Goal: Task Accomplishment & Management: Manage account settings

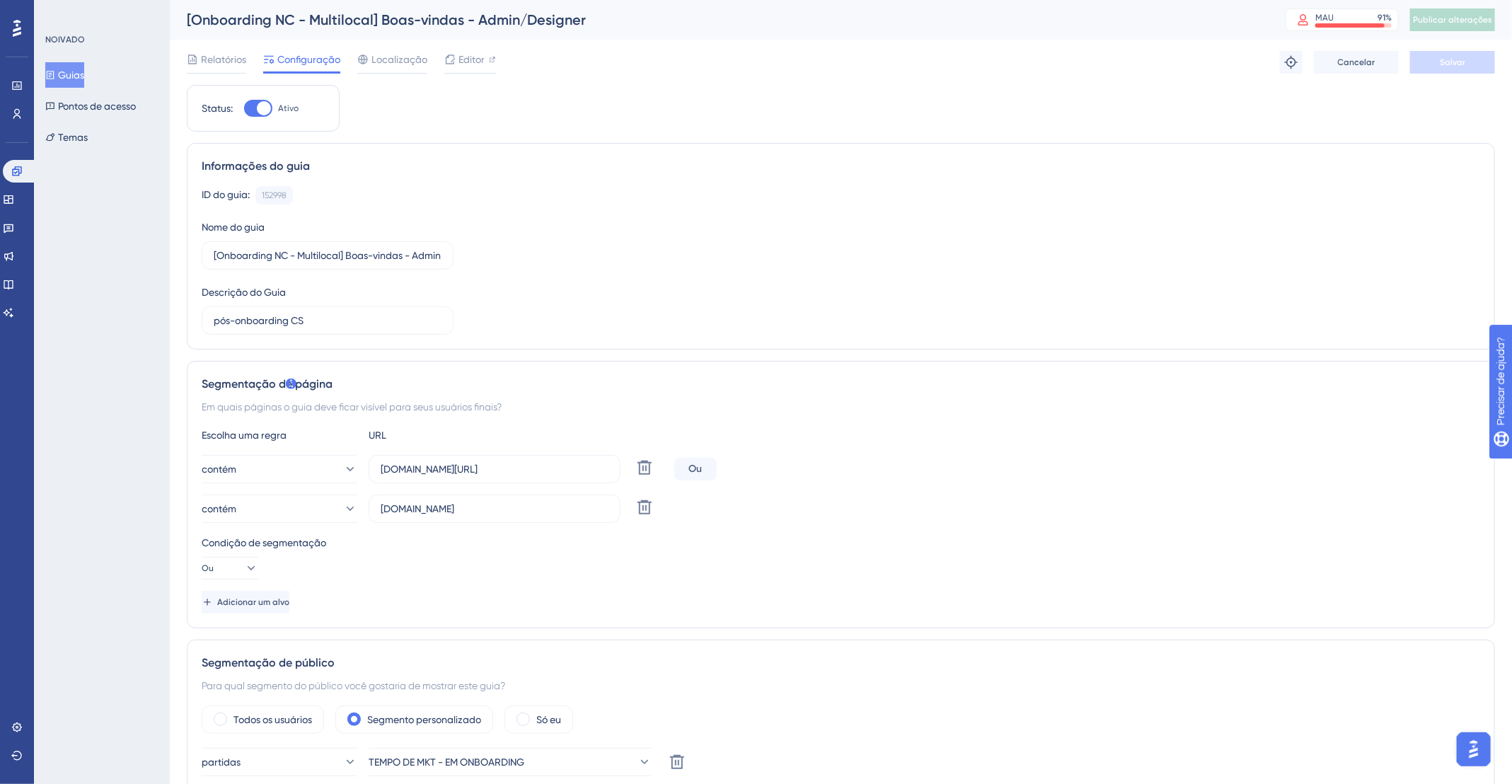
click at [85, 69] on font "Guias" at bounding box center [70, 75] width 26 height 12
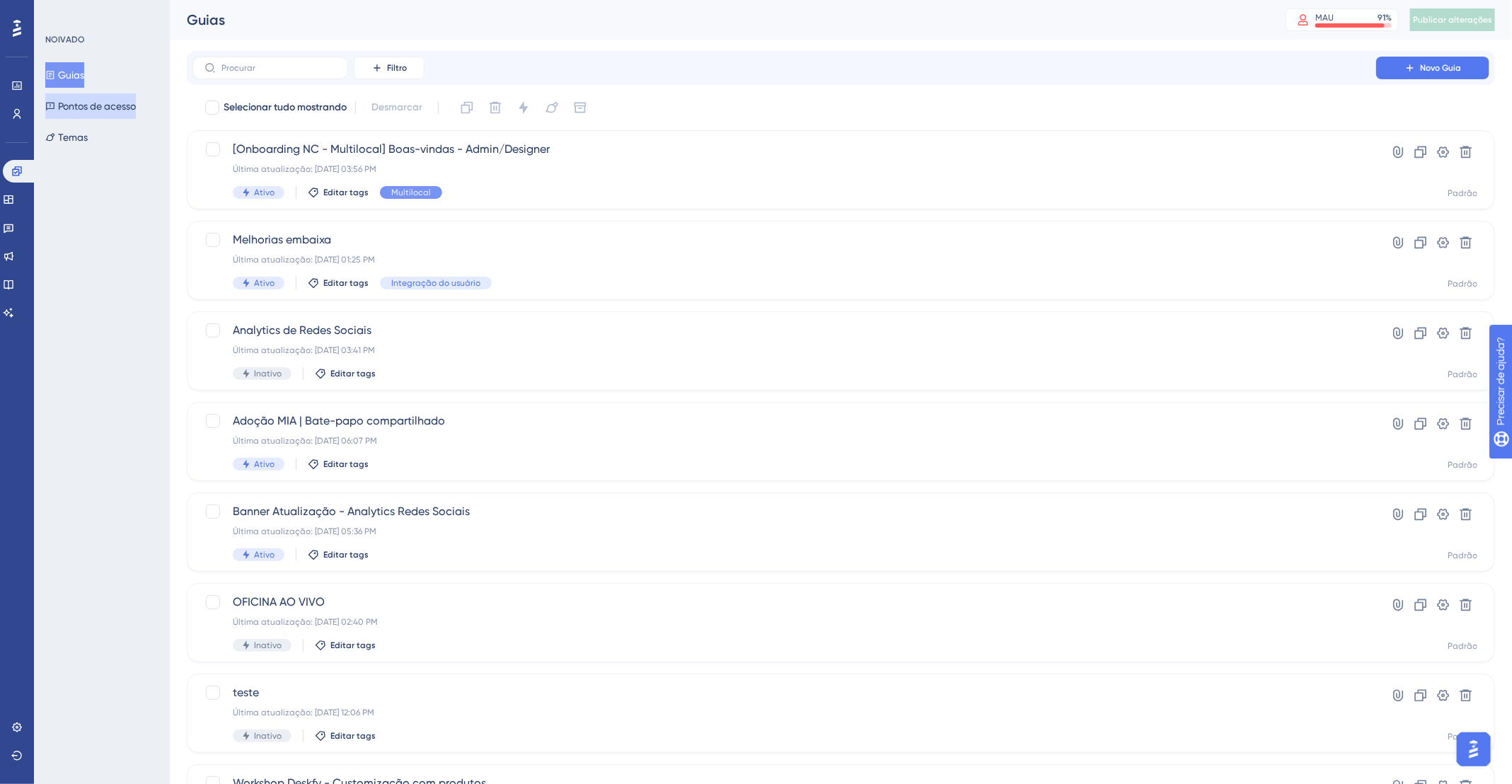
click at [85, 104] on font "Pontos de acesso" at bounding box center [96, 106] width 77 height 12
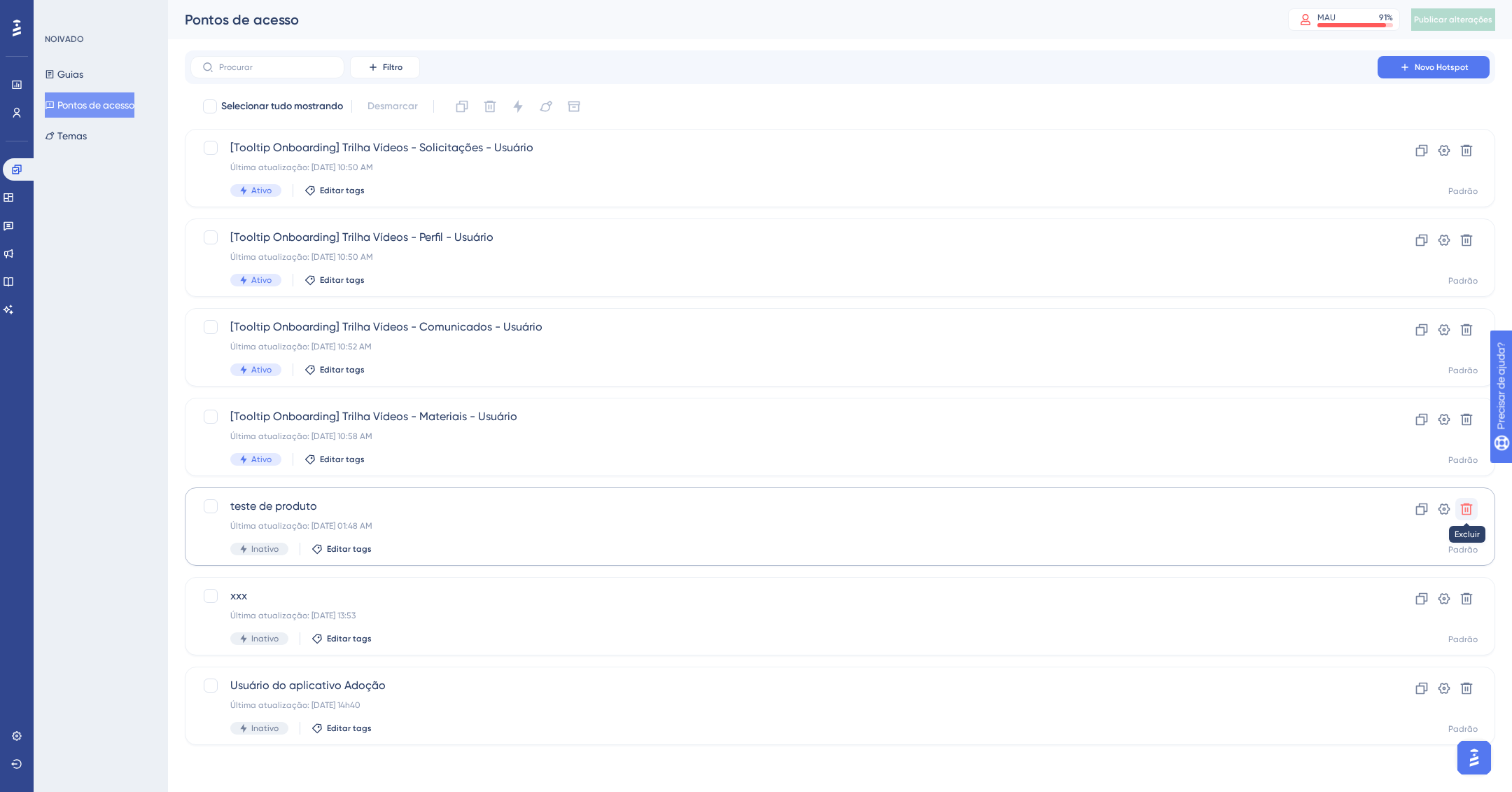
click at [1467, 505] on icon at bounding box center [1467, 509] width 12 height 12
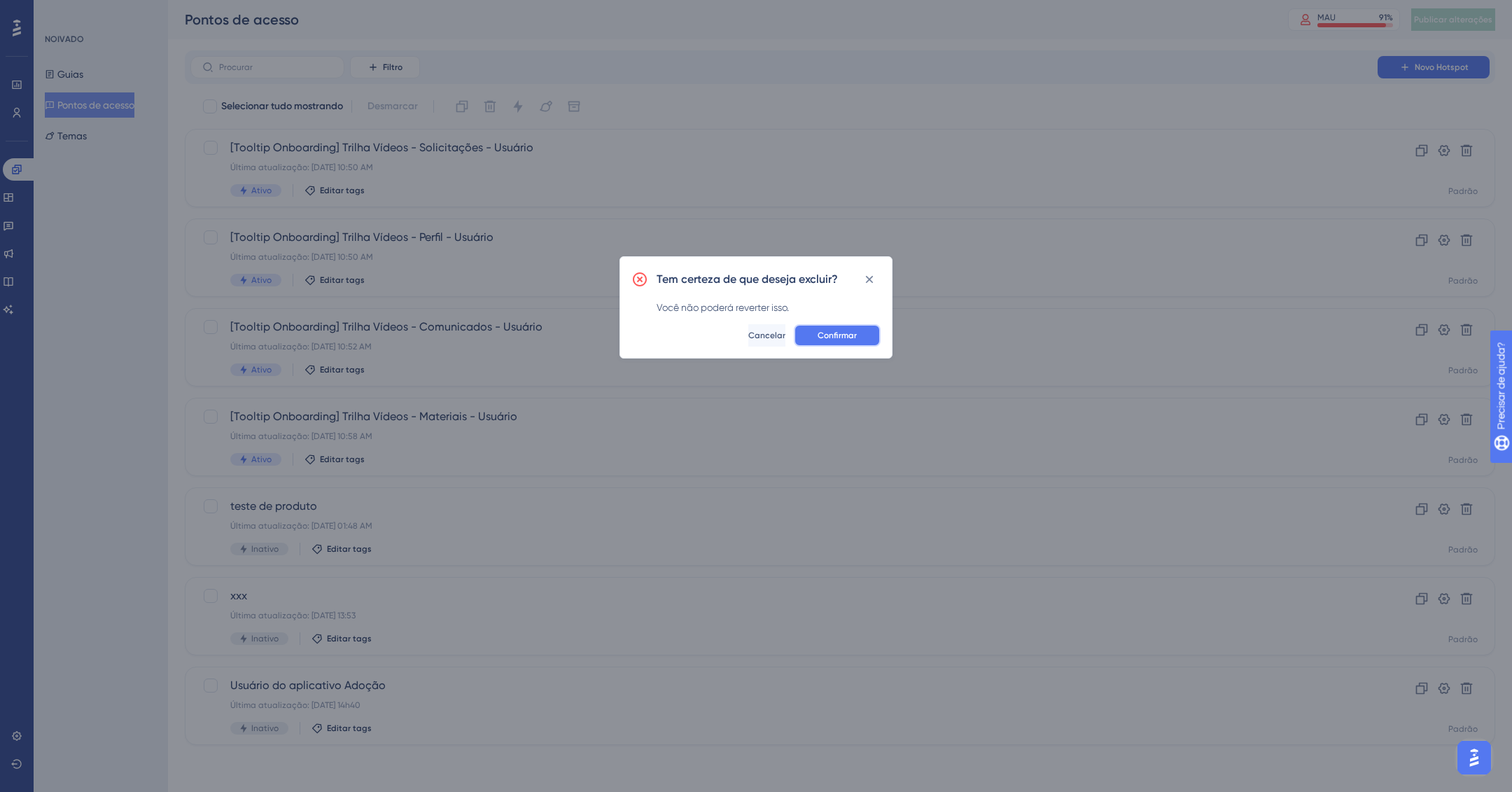
click at [836, 336] on font "Confirmar" at bounding box center [838, 335] width 39 height 10
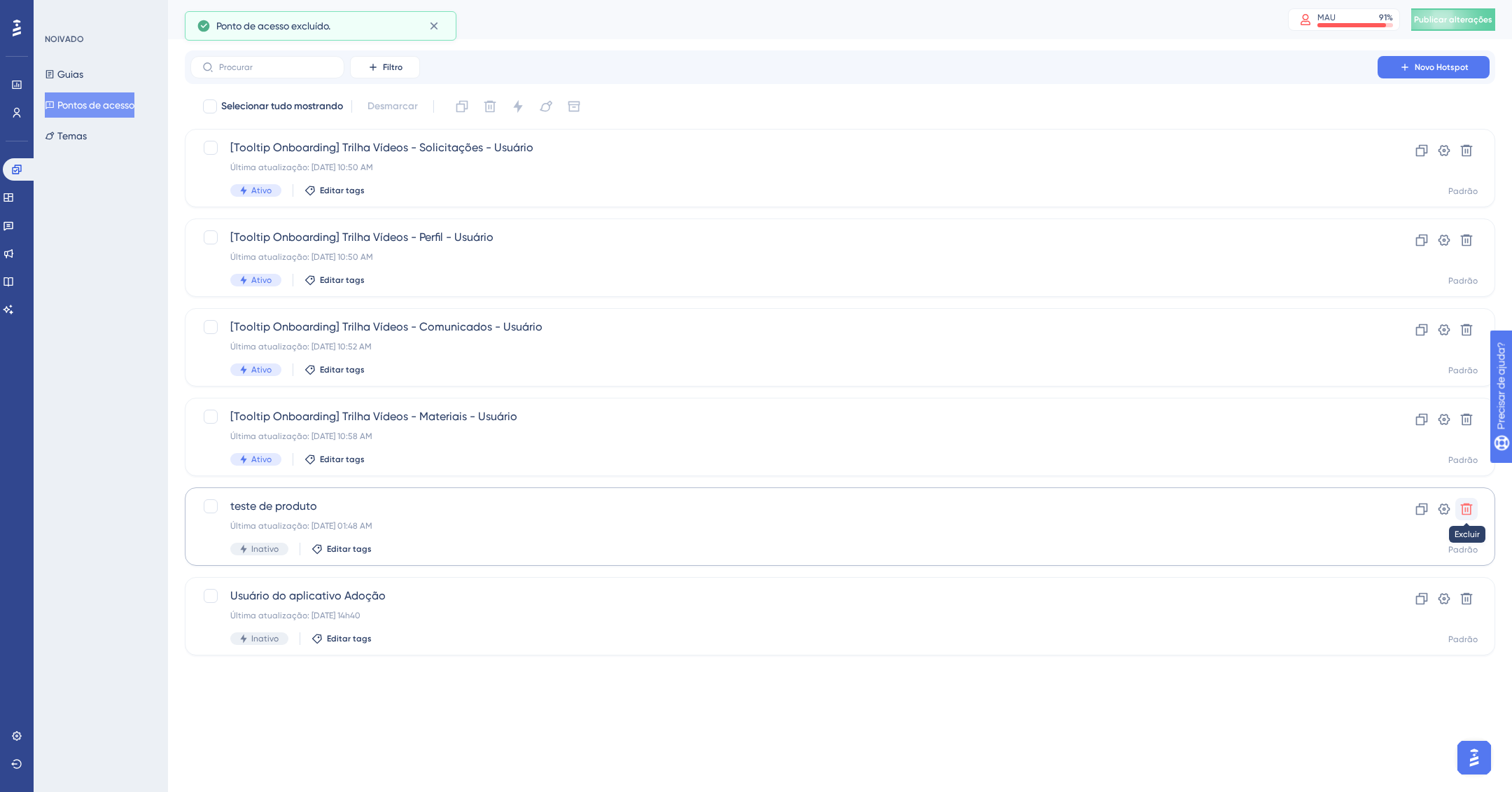
click at [1469, 504] on icon at bounding box center [1467, 509] width 12 height 12
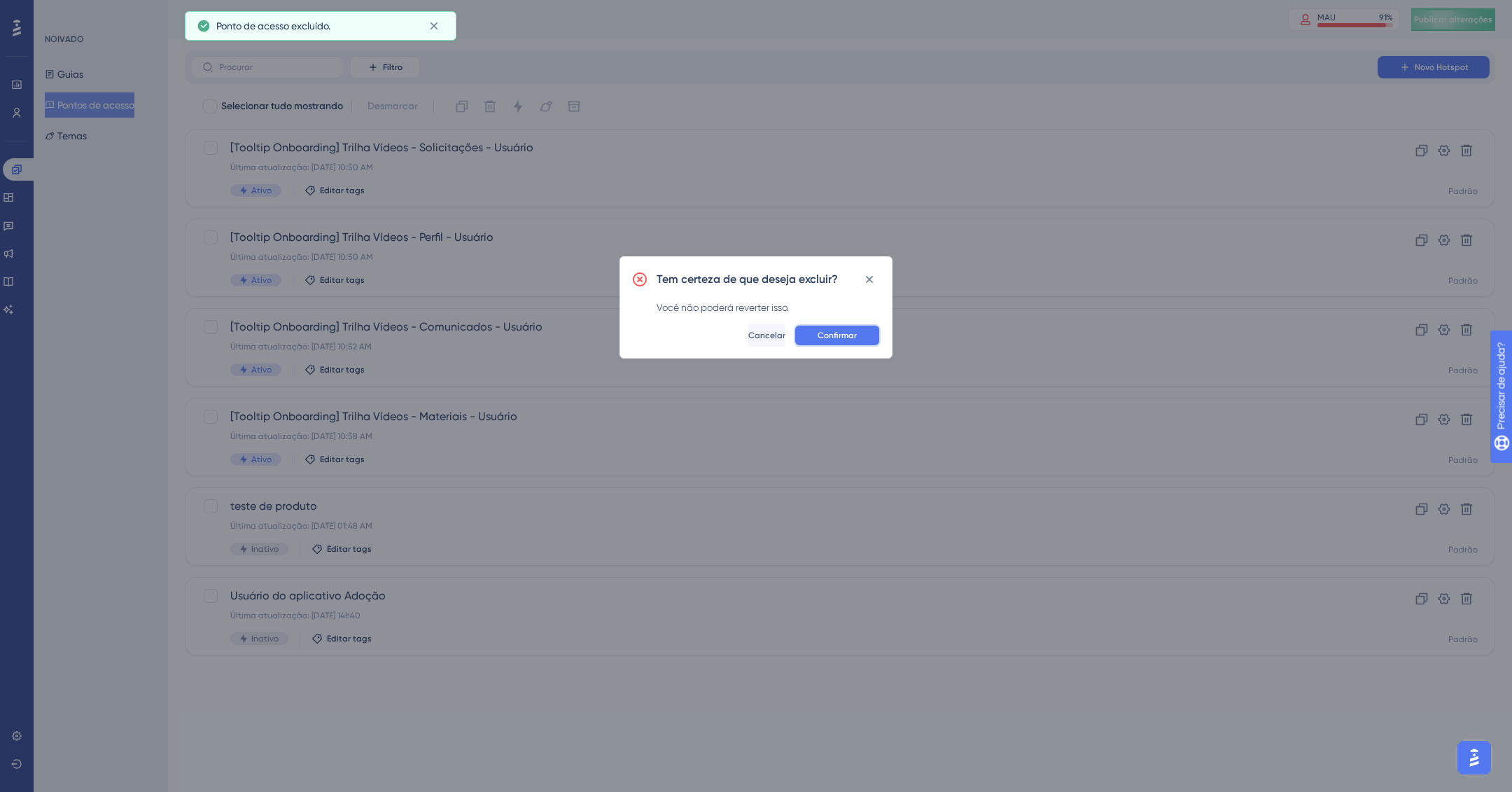
click at [844, 331] on font "Confirmar" at bounding box center [838, 335] width 39 height 10
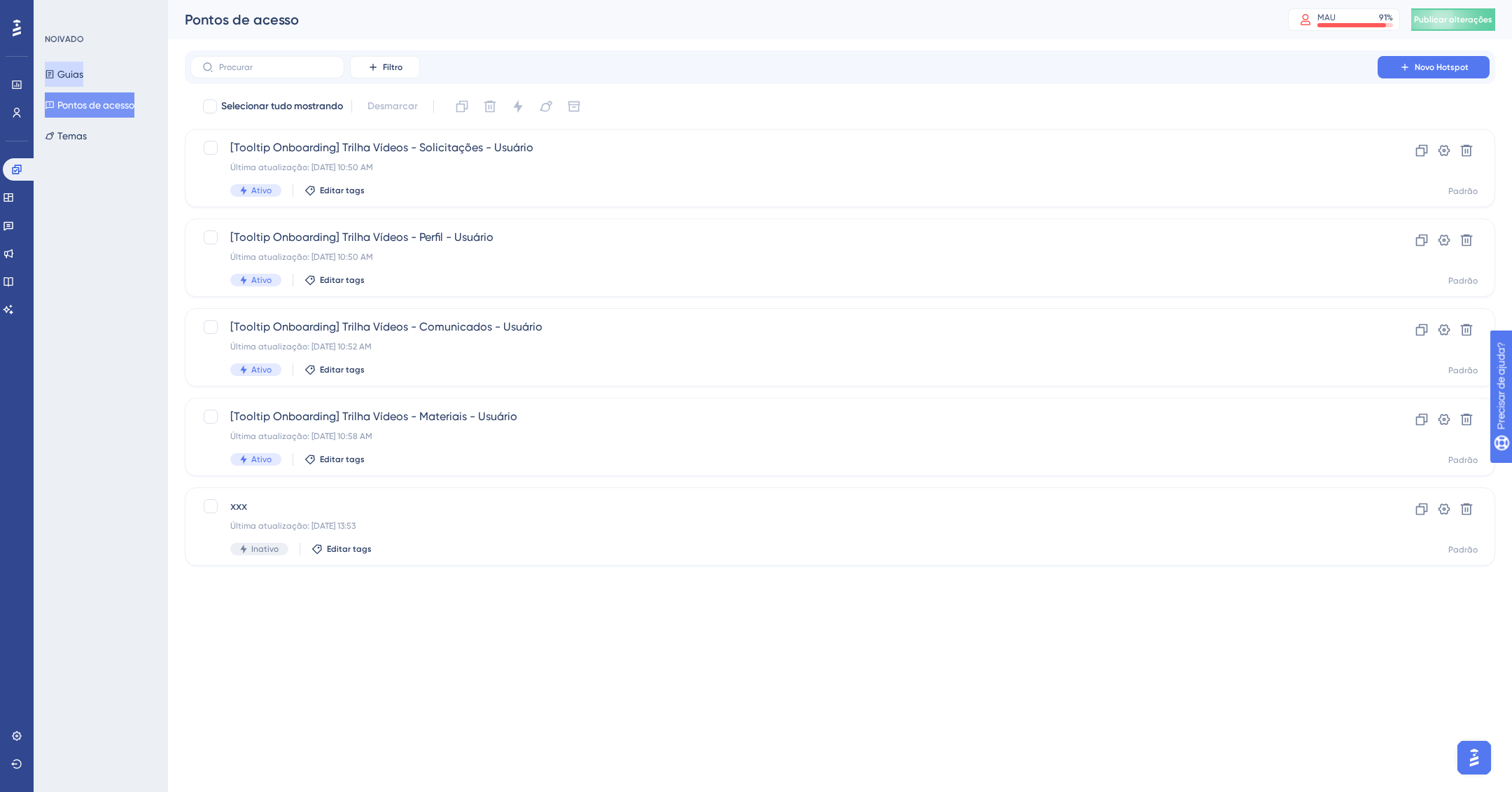
click at [74, 78] on font "Guias" at bounding box center [69, 74] width 26 height 12
